Goal: Navigation & Orientation: Find specific page/section

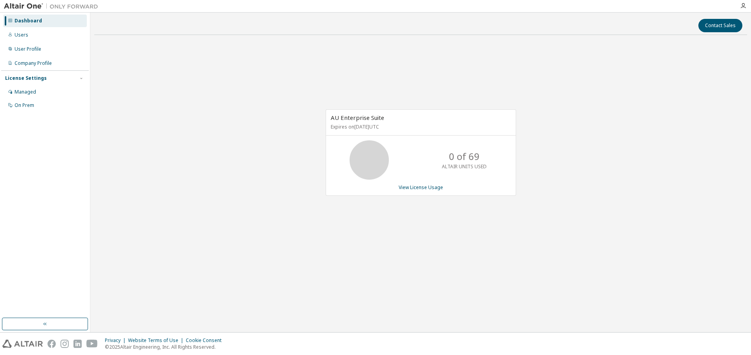
click at [25, 6] on img at bounding box center [53, 6] width 98 height 8
click at [26, 345] on img at bounding box center [22, 343] width 40 height 8
